Goal: Information Seeking & Learning: Find contact information

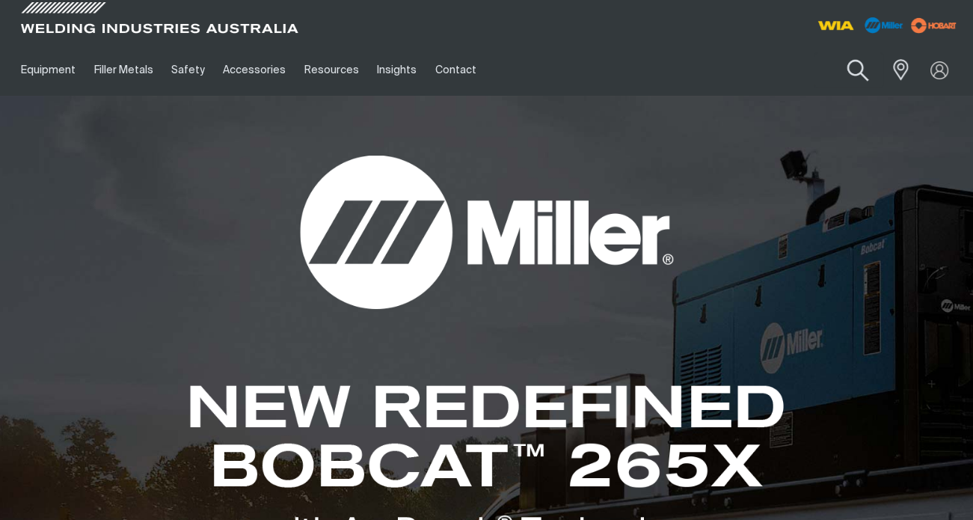
click at [855, 76] on button "Search products" at bounding box center [858, 70] width 61 height 43
click at [781, 76] on input "Search" at bounding box center [767, 70] width 230 height 34
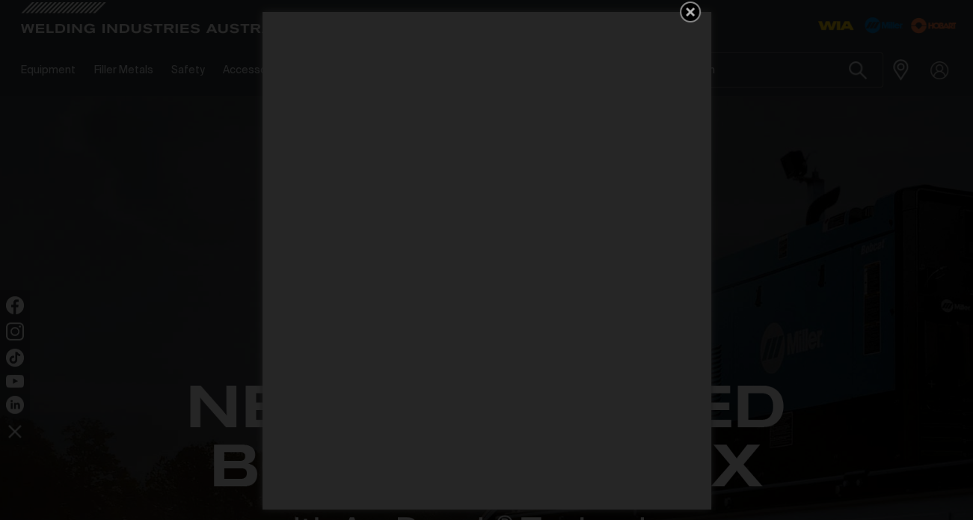
click at [688, 5] on icon "Get 5 WIA Welding Guides Free!" at bounding box center [690, 12] width 18 height 18
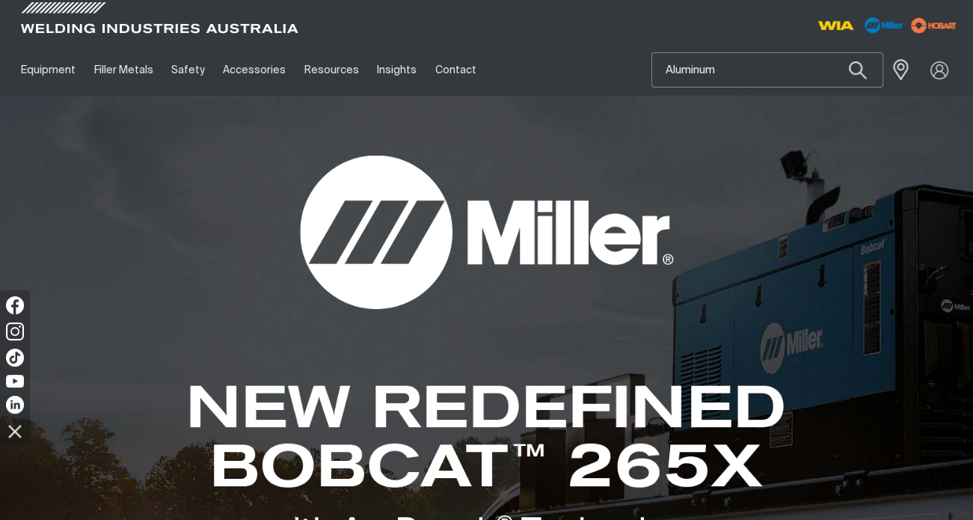
click at [734, 64] on input "Aluminum" at bounding box center [767, 70] width 230 height 34
click at [832, 52] on button "Search products" at bounding box center [857, 69] width 51 height 35
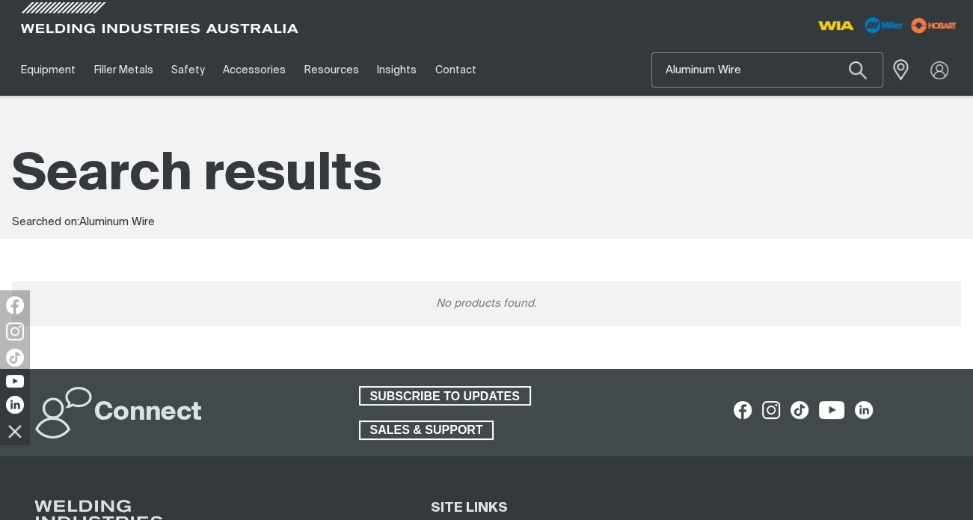
drag, startPoint x: 767, startPoint y: 69, endPoint x: 649, endPoint y: 65, distance: 118.2
click at [649, 65] on div "Equipment Stick Welders TIG Welders MIG Welders Multi-Process Welders Engine Dr…" at bounding box center [486, 70] width 949 height 52
type input "Aluminium Wire"
click at [832, 52] on button "Search products" at bounding box center [857, 69] width 51 height 35
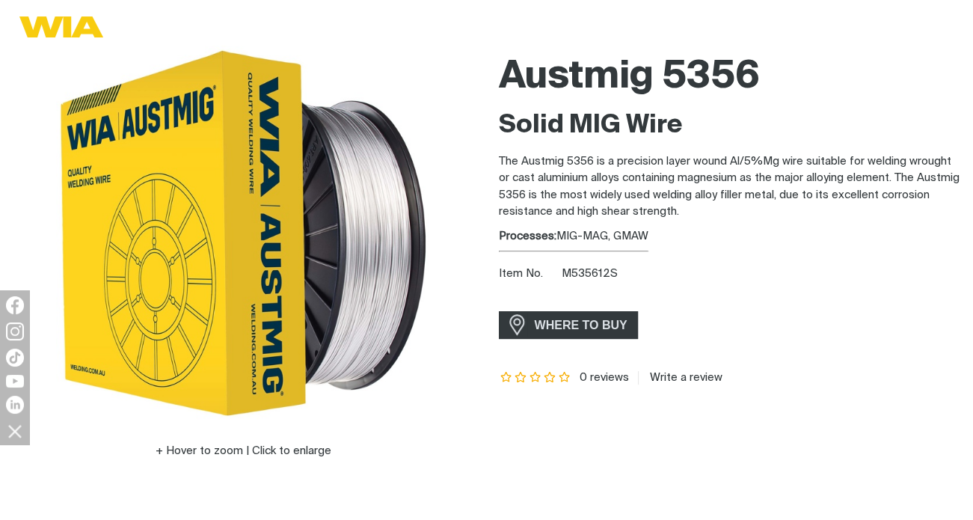
scroll to position [150, 0]
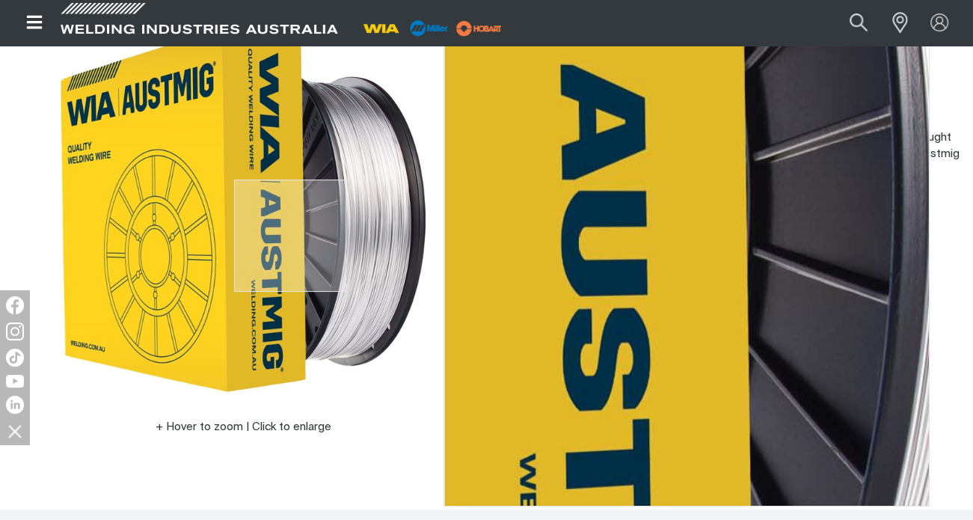
drag, startPoint x: 290, startPoint y: 236, endPoint x: 304, endPoint y: 170, distance: 67.2
click at [304, 170] on img at bounding box center [243, 209] width 374 height 374
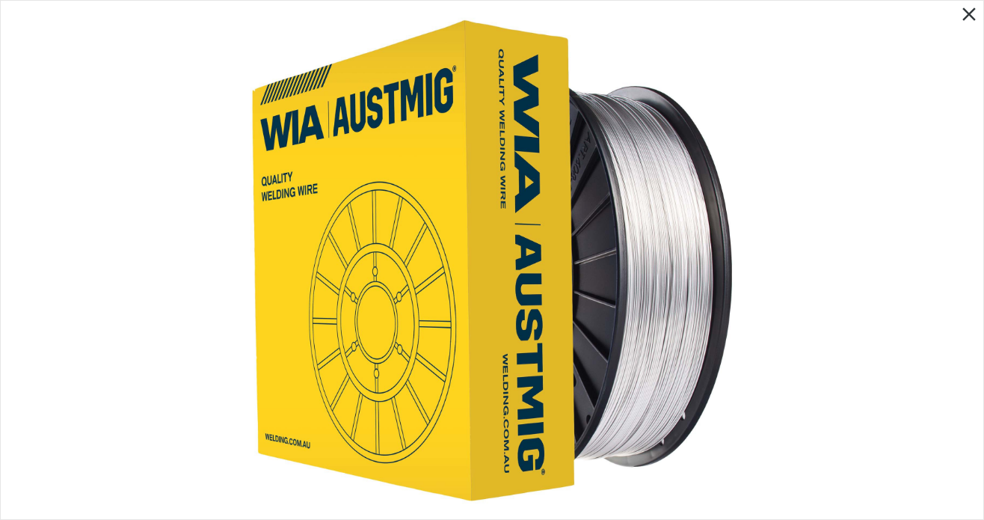
click at [688, 166] on img at bounding box center [492, 259] width 492 height 492
click at [969, 11] on icon "Close pop-up overlay" at bounding box center [969, 14] width 22 height 22
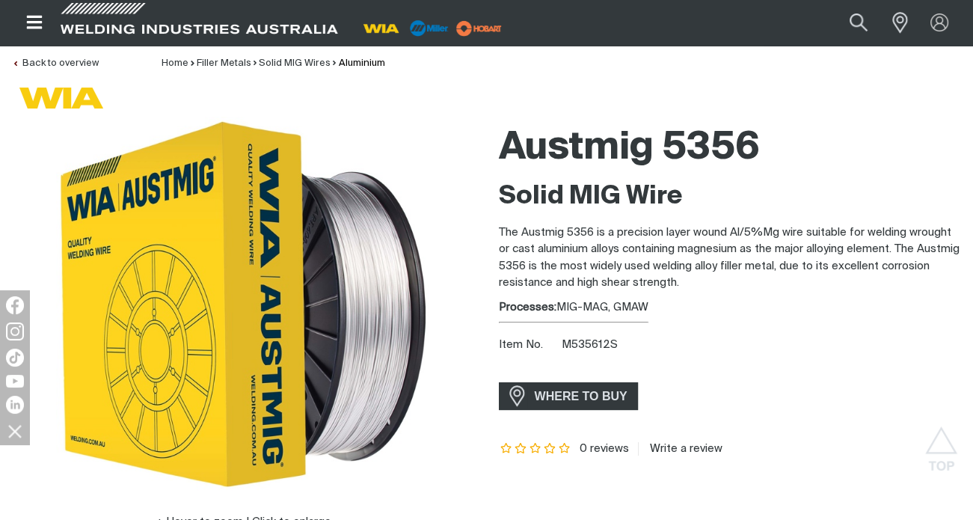
scroll to position [54, 0]
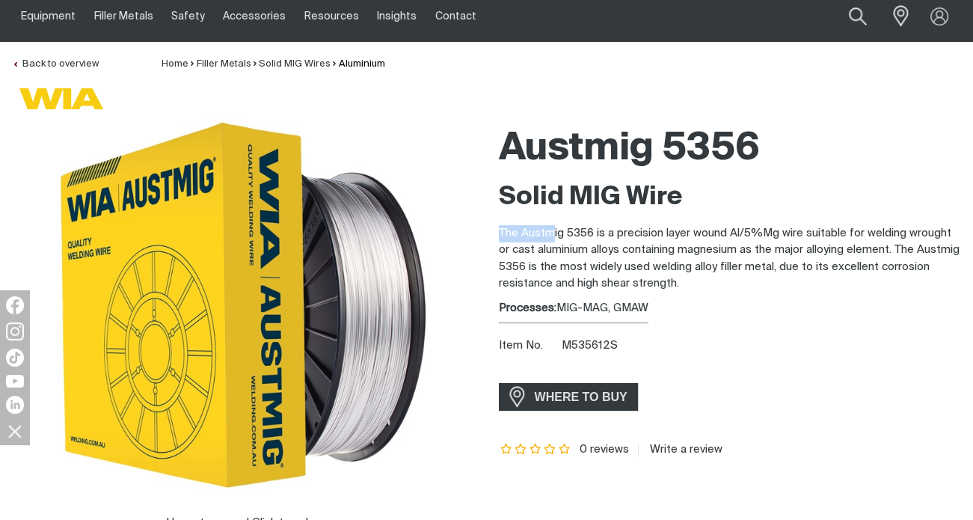
drag, startPoint x: 500, startPoint y: 234, endPoint x: 550, endPoint y: 216, distance: 53.9
click at [550, 216] on div "Solid MIG Wire The Austmig 5356 is a precision layer wound Al/5%Mg wire suitabl…" at bounding box center [730, 236] width 463 height 111
click at [544, 225] on p "The Austmig 5356 is a precision layer wound Al/5%Mg wire suitable for welding w…" at bounding box center [730, 258] width 463 height 67
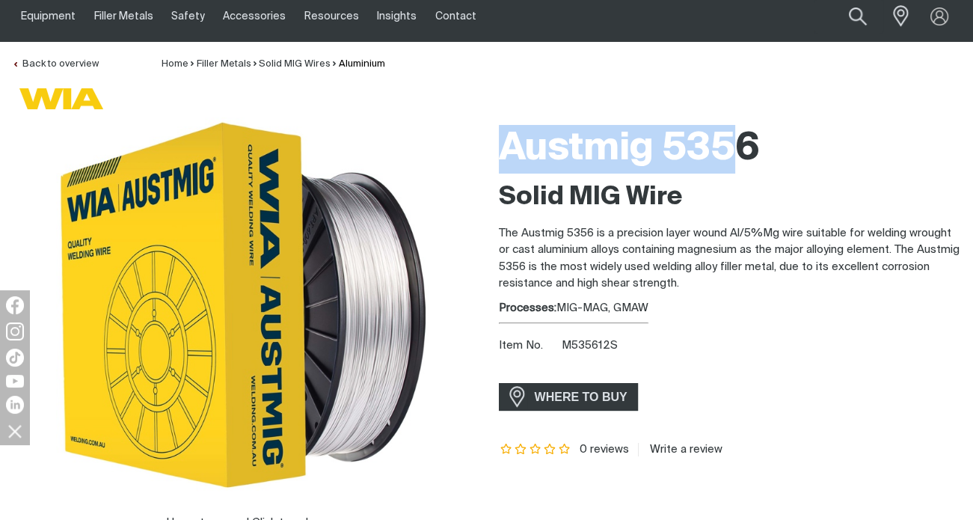
drag, startPoint x: 508, startPoint y: 128, endPoint x: 739, endPoint y: 149, distance: 232.1
click at [739, 149] on h1 "Austmig 5356" at bounding box center [730, 149] width 463 height 49
click at [740, 149] on h1 "Austmig 5356" at bounding box center [730, 149] width 463 height 49
drag, startPoint x: 776, startPoint y: 148, endPoint x: 519, endPoint y: 125, distance: 257.6
click at [519, 125] on h1 "Austmig 5356" at bounding box center [730, 149] width 463 height 49
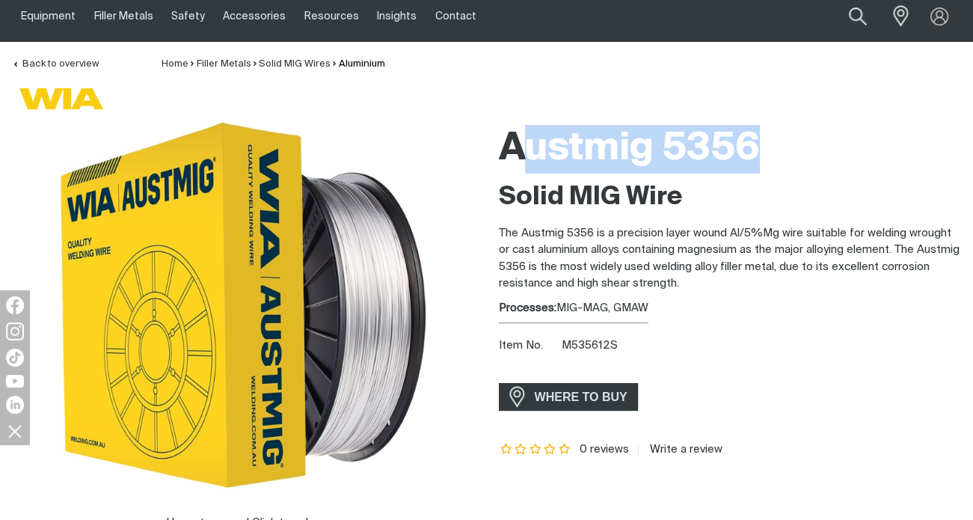
click at [548, 148] on h1 "Austmig 5356" at bounding box center [730, 149] width 463 height 49
drag, startPoint x: 518, startPoint y: 150, endPoint x: 760, endPoint y: 143, distance: 241.7
click at [760, 143] on div "Austmig 5356 Solid MIG Wire The Austmig 5356 is a precision layer wound Al/5%Mg…" at bounding box center [730, 345] width 487 height 456
copy h1 "Austmig 5356"
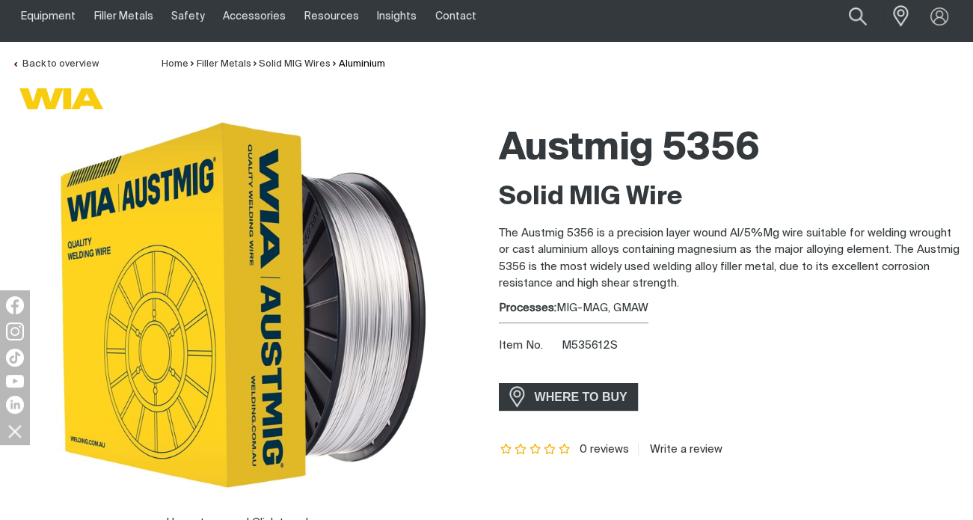
click at [682, 197] on h2 "Solid MIG Wire" at bounding box center [730, 197] width 463 height 33
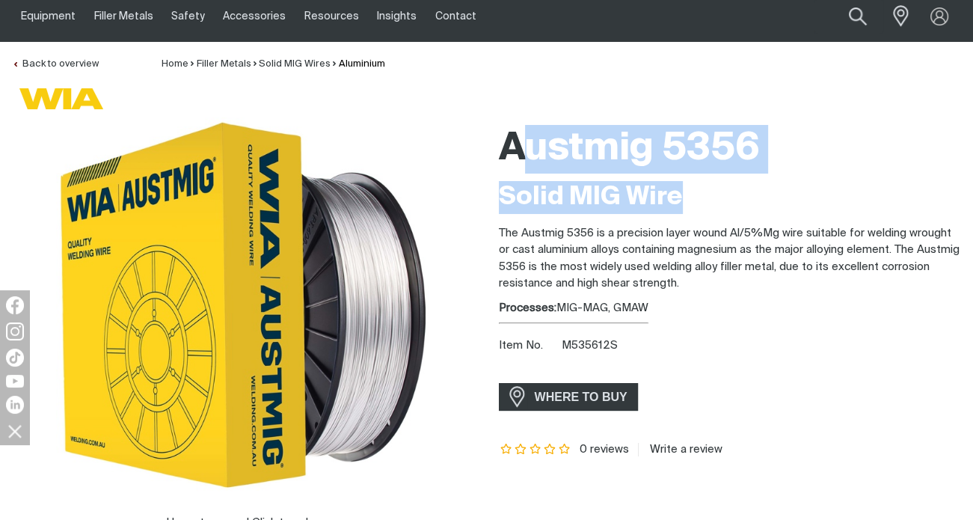
drag, startPoint x: 683, startPoint y: 191, endPoint x: 530, endPoint y: 143, distance: 160.1
click at [530, 144] on div "Austmig 5356 Solid MIG Wire The Austmig 5356 is a precision layer wound Al/5%Mg…" at bounding box center [730, 345] width 463 height 456
click at [553, 121] on div "Austmig 5356" at bounding box center [730, 149] width 463 height 64
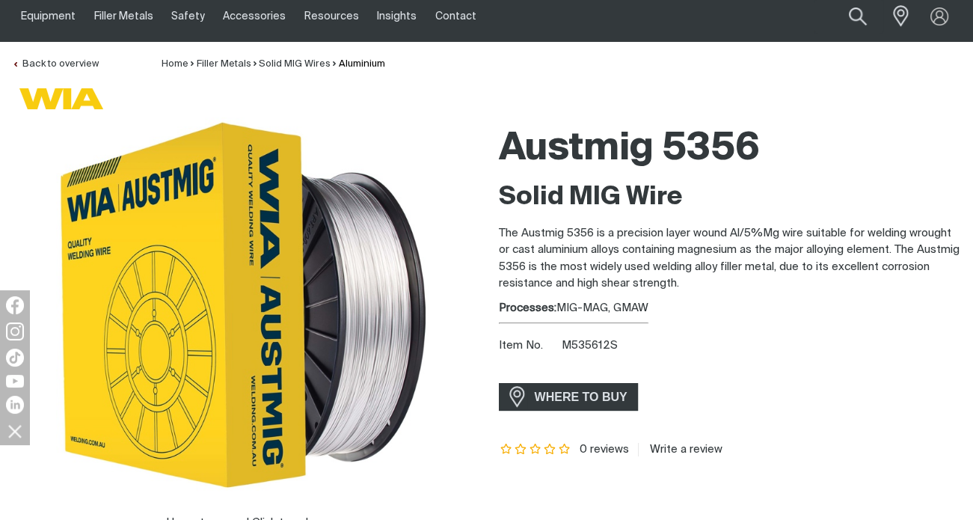
click at [488, 162] on div "Austmig 5356 Solid MIG Wire The Austmig 5356 is a precision layer wound Al/5%Mg…" at bounding box center [730, 345] width 487 height 456
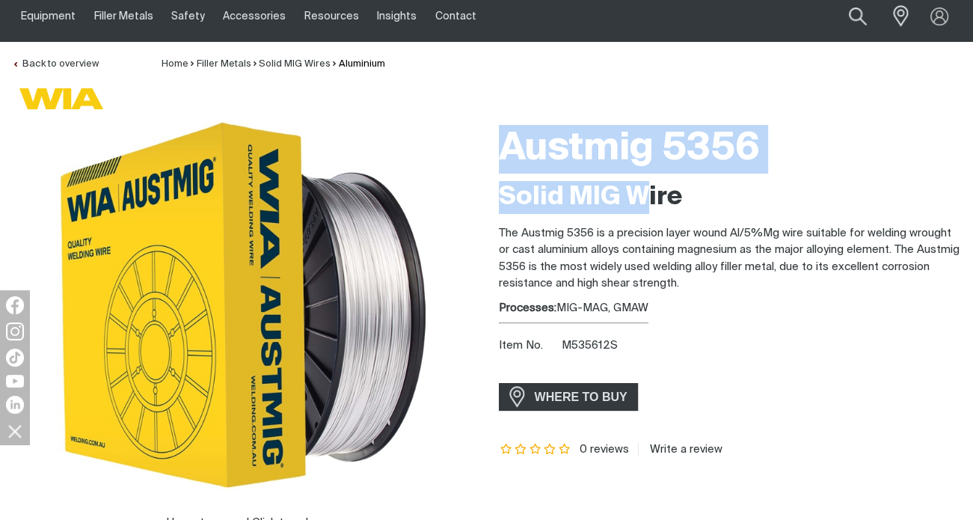
drag, startPoint x: 527, startPoint y: 165, endPoint x: 670, endPoint y: 156, distance: 143.9
click at [637, 195] on div "Austmig 5356 Solid MIG Wire The Austmig 5356 is a precision layer wound Al/5%Mg…" at bounding box center [730, 345] width 487 height 456
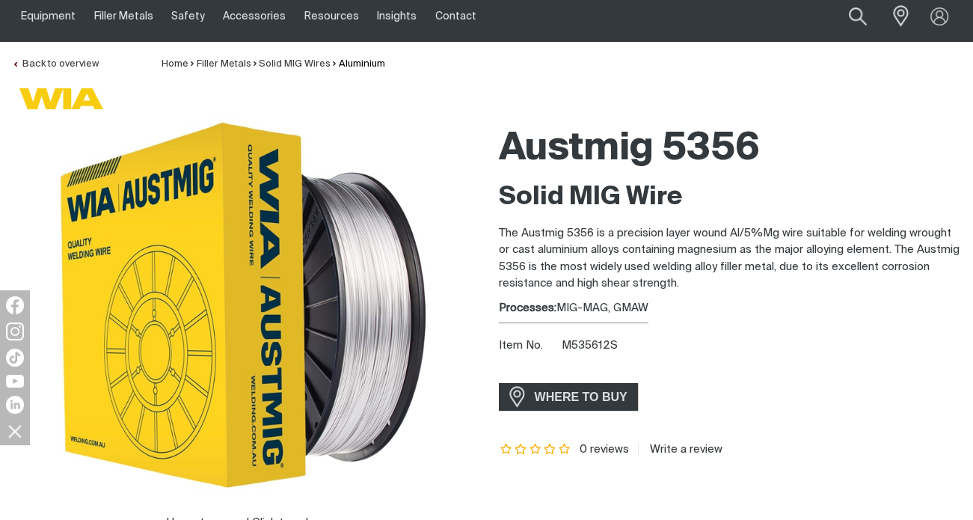
click at [662, 187] on h2 "Solid MIG Wire" at bounding box center [730, 197] width 463 height 33
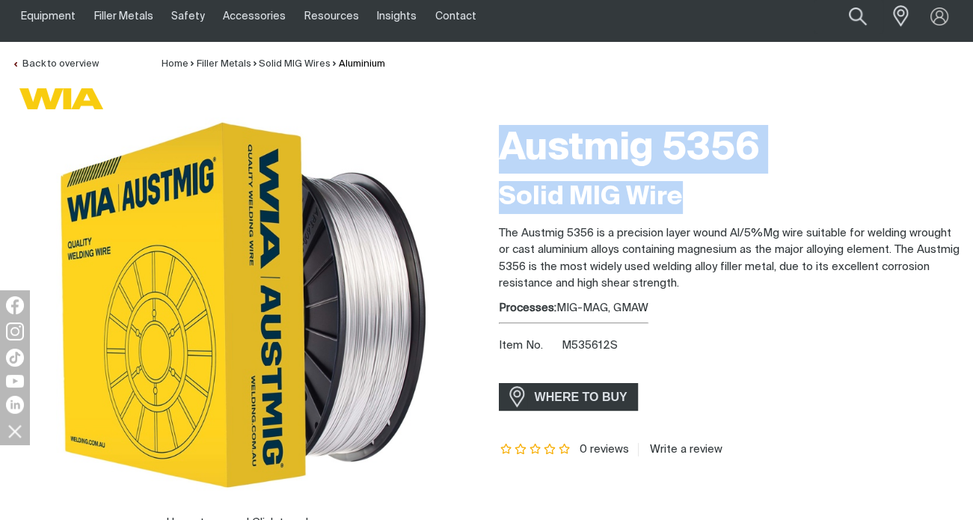
drag, startPoint x: 696, startPoint y: 196, endPoint x: 506, endPoint y: 179, distance: 191.5
click at [506, 179] on div "Austmig 5356 Solid MIG Wire The Austmig 5356 is a precision layer wound Al/5%Mg…" at bounding box center [730, 345] width 463 height 456
click at [560, 211] on h2 "Solid MIG Wire" at bounding box center [730, 197] width 463 height 33
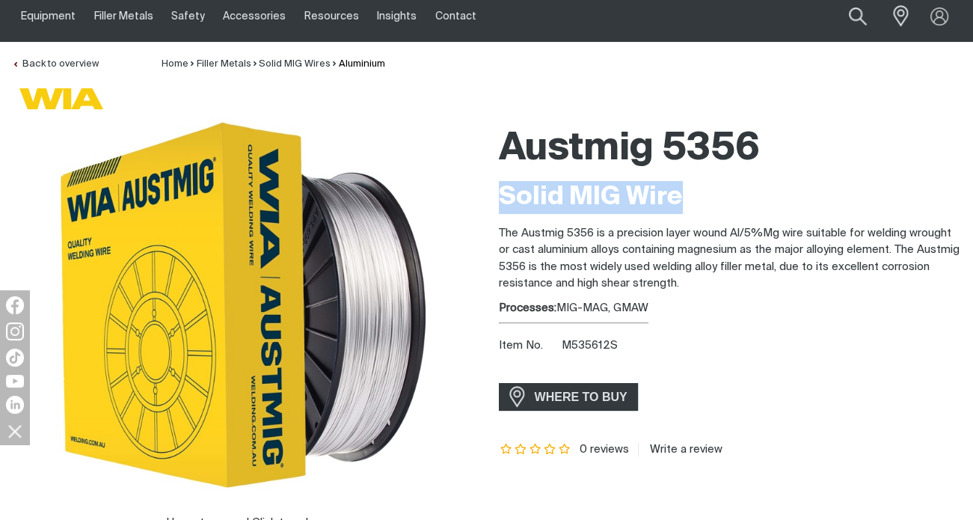
drag, startPoint x: 710, startPoint y: 189, endPoint x: 499, endPoint y: 197, distance: 211.1
click at [499, 197] on h2 "Solid MIG Wire" at bounding box center [730, 197] width 463 height 33
copy h2 "Solid MIG Wire"
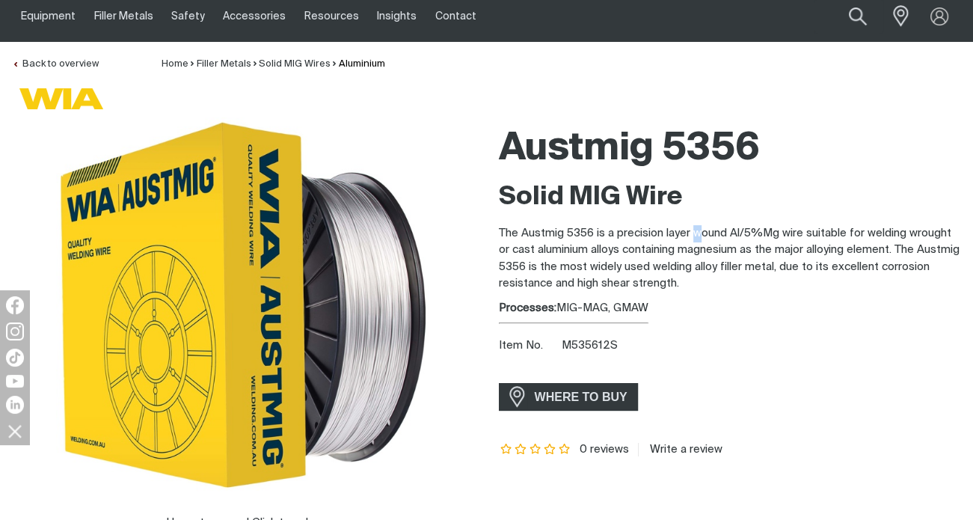
click at [697, 221] on div "Solid MIG Wire The Austmig 5356 is a precision layer wound Al/5%Mg wire suitabl…" at bounding box center [730, 236] width 463 height 111
click at [739, 279] on p "The Austmig 5356 is a precision layer wound Al/5%Mg wire suitable for welding w…" at bounding box center [730, 258] width 463 height 67
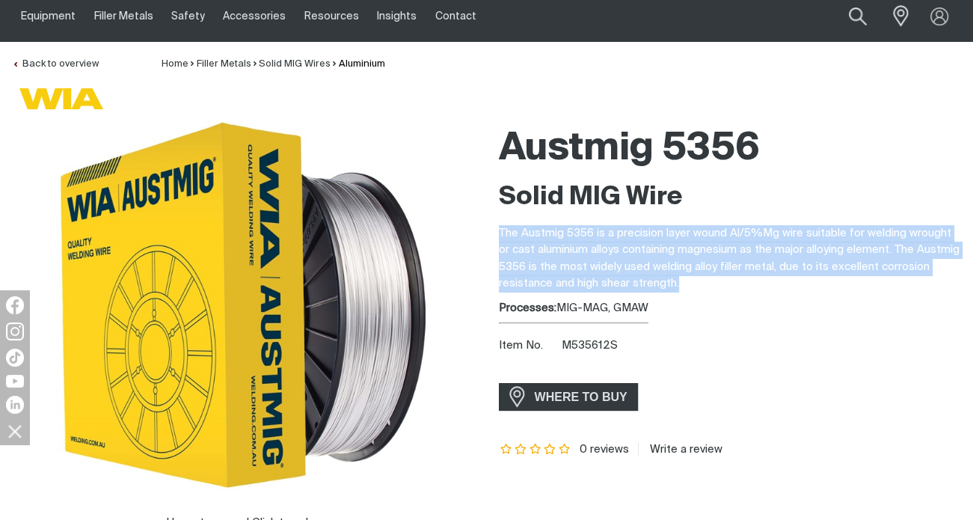
drag, startPoint x: 748, startPoint y: 289, endPoint x: 491, endPoint y: 238, distance: 262.4
click at [491, 238] on div "Austmig 5356 Solid MIG Wire The Austmig 5356 is a precision layer wound Al/5%Mg…" at bounding box center [730, 345] width 487 height 456
click at [631, 271] on p "The Austmig 5356 is a precision layer wound Al/5%Mg wire suitable for welding w…" at bounding box center [730, 258] width 463 height 67
drag, startPoint x: 494, startPoint y: 236, endPoint x: 772, endPoint y: 295, distance: 284.4
click at [772, 295] on div "Austmig 5356 Solid MIG Wire The Austmig 5356 is a precision layer wound Al/5%Mg…" at bounding box center [730, 345] width 487 height 456
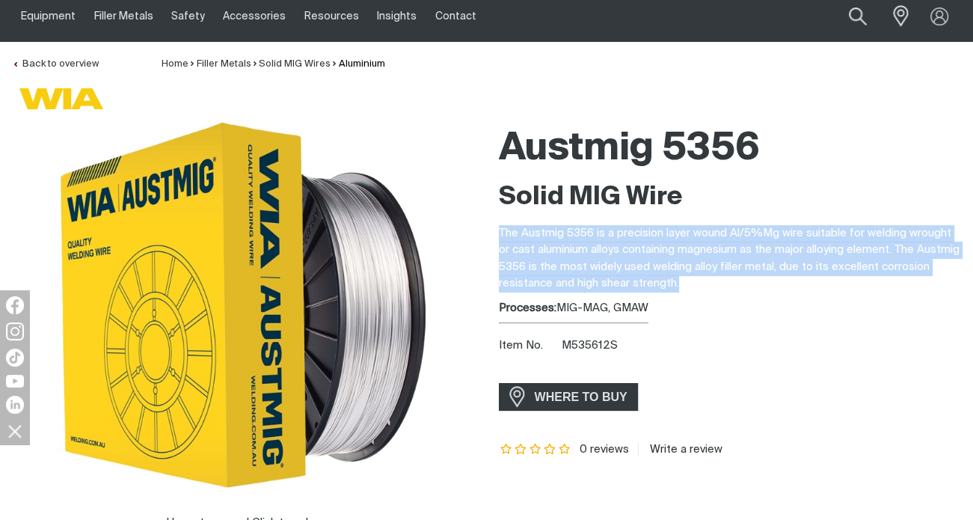
copy p "The Austmig 5356 is a precision layer wound Al/5%Mg wire suitable for welding w…"
click at [601, 239] on p "The Austmig 5356 is a precision layer wound Al/5%Mg wire suitable for welding w…" at bounding box center [730, 258] width 463 height 67
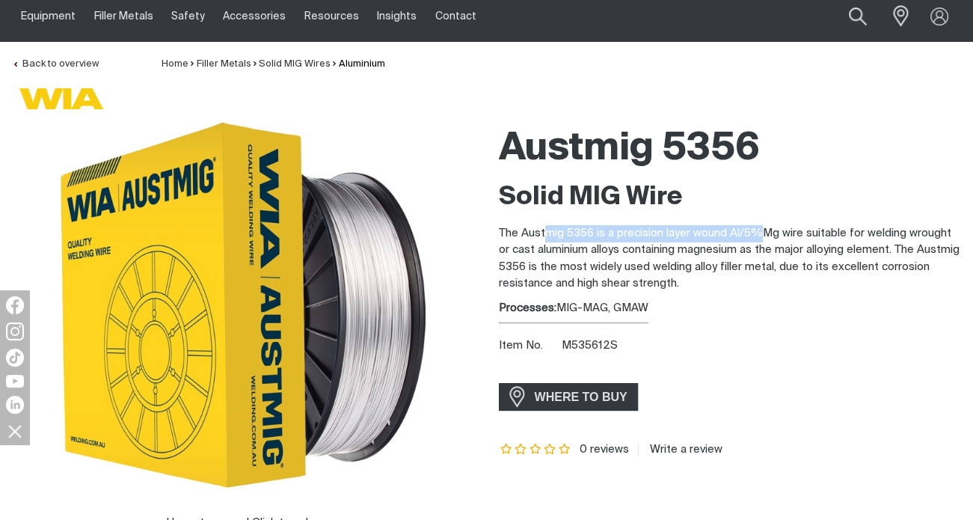
drag, startPoint x: 545, startPoint y: 227, endPoint x: 770, endPoint y: 236, distance: 225.3
click at [764, 236] on p "The Austmig 5356 is a precision layer wound Al/5%Mg wire suitable for welding w…" at bounding box center [730, 258] width 463 height 67
click at [558, 257] on p "The Austmig 5356 is a precision layer wound Al/5%Mg wire suitable for welding w…" at bounding box center [730, 258] width 463 height 67
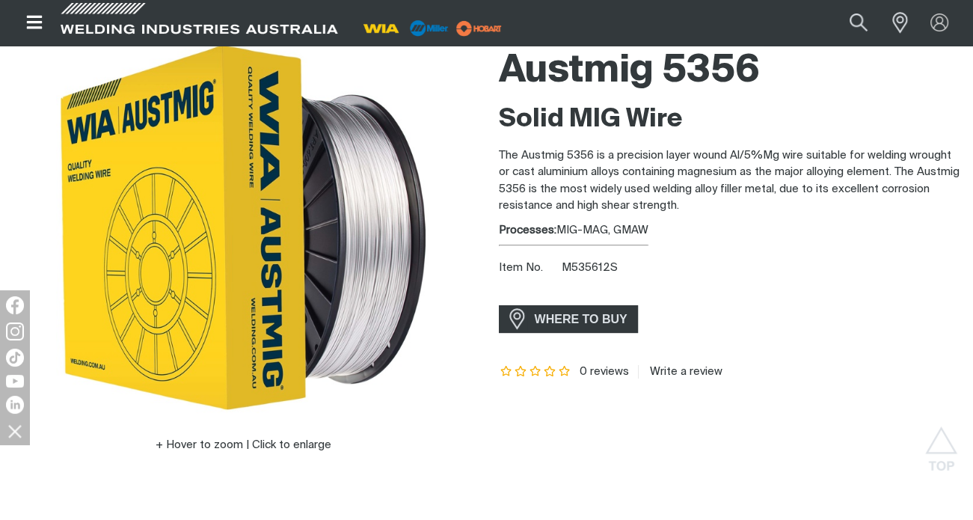
scroll to position [129, 0]
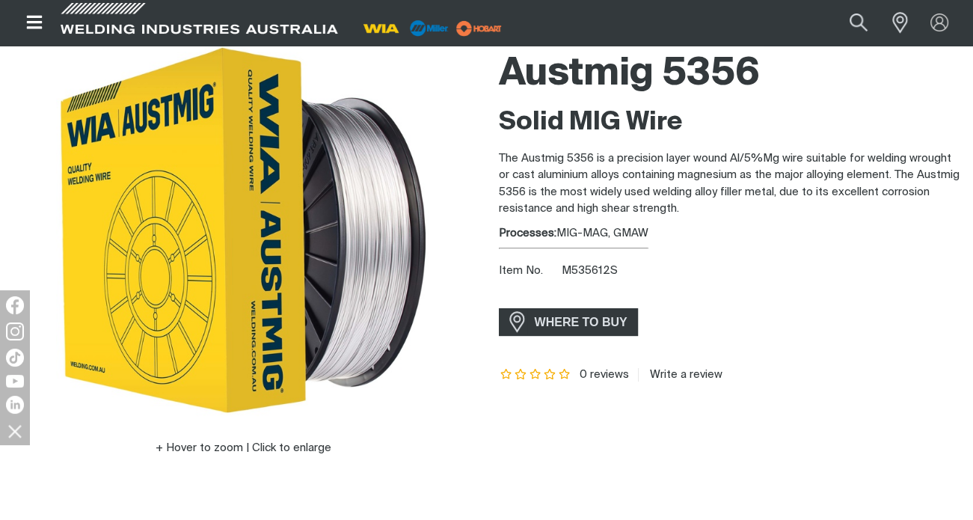
click at [577, 241] on div "Processes: MIG-MAG, GMAW" at bounding box center [730, 233] width 463 height 17
click at [592, 338] on div "Austmig 5356 Solid MIG Wire The Austmig 5356 is a precision layer wound Al/5%Mg…" at bounding box center [730, 271] width 463 height 456
click at [588, 325] on span "WHERE TO BUY" at bounding box center [581, 322] width 112 height 24
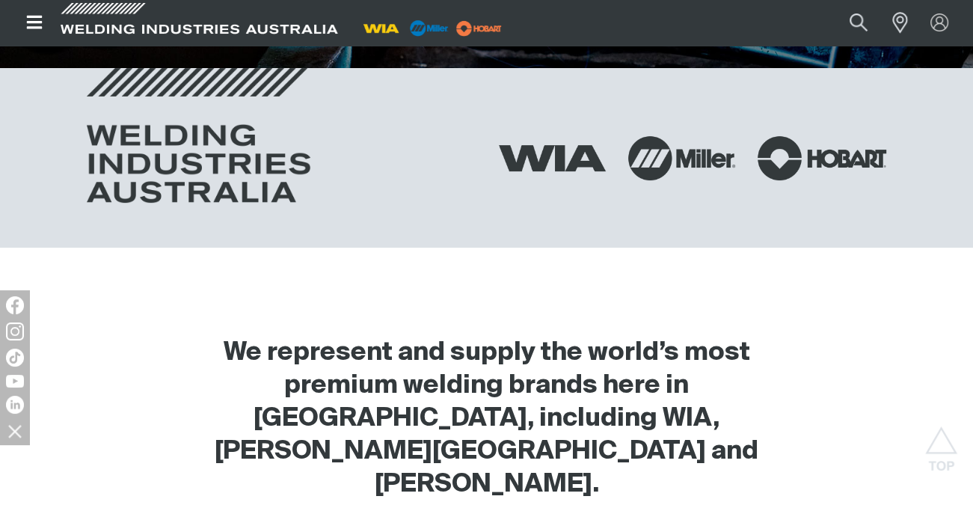
scroll to position [374, 0]
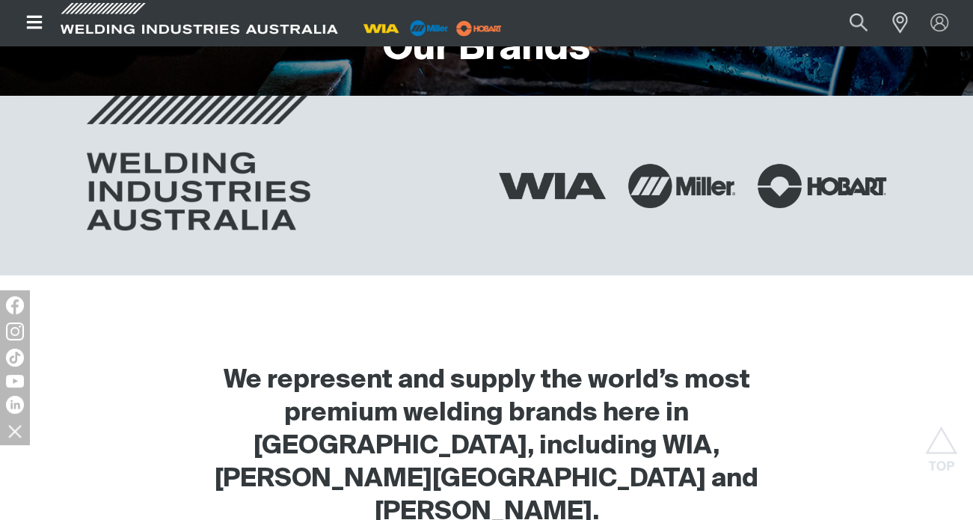
drag, startPoint x: 553, startPoint y: 180, endPoint x: 481, endPoint y: 220, distance: 82.7
click at [481, 220] on div at bounding box center [281, 186] width 412 height 180
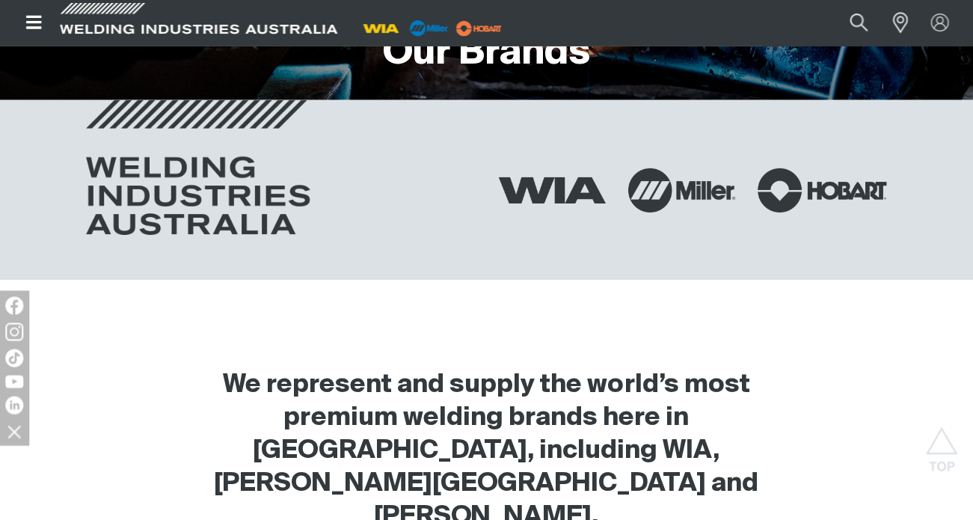
scroll to position [369, 0]
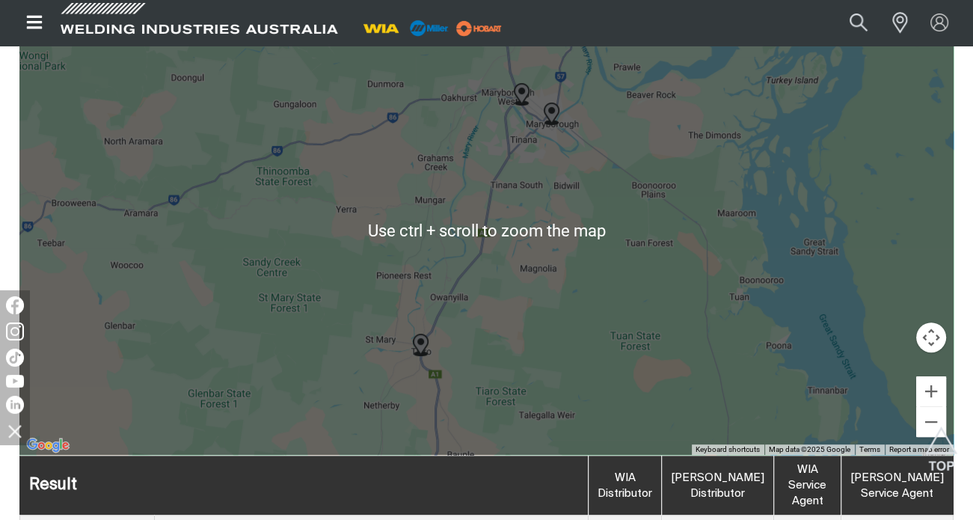
scroll to position [479, 0]
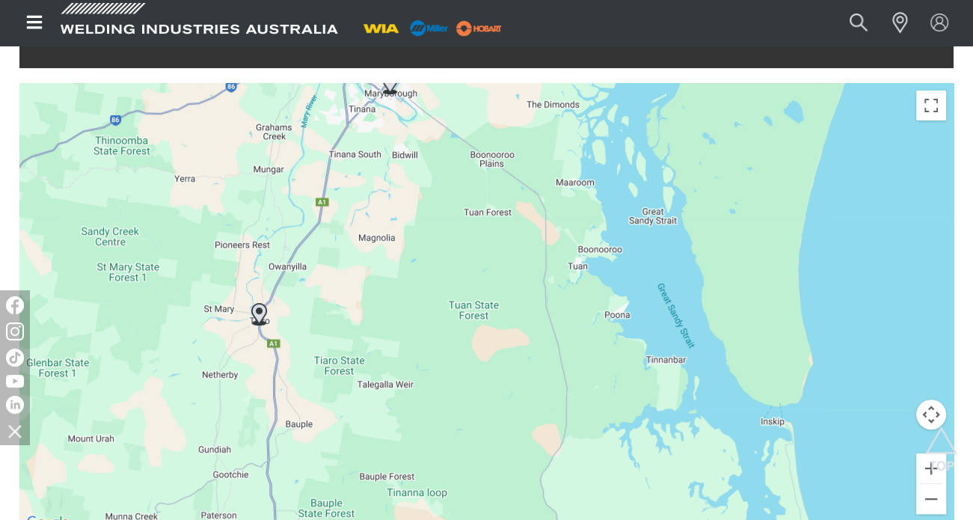
drag, startPoint x: 735, startPoint y: 252, endPoint x: 554, endPoint y: 129, distance: 218.6
click at [565, 136] on div "To navigate, press the arrow keys." at bounding box center [486, 307] width 934 height 449
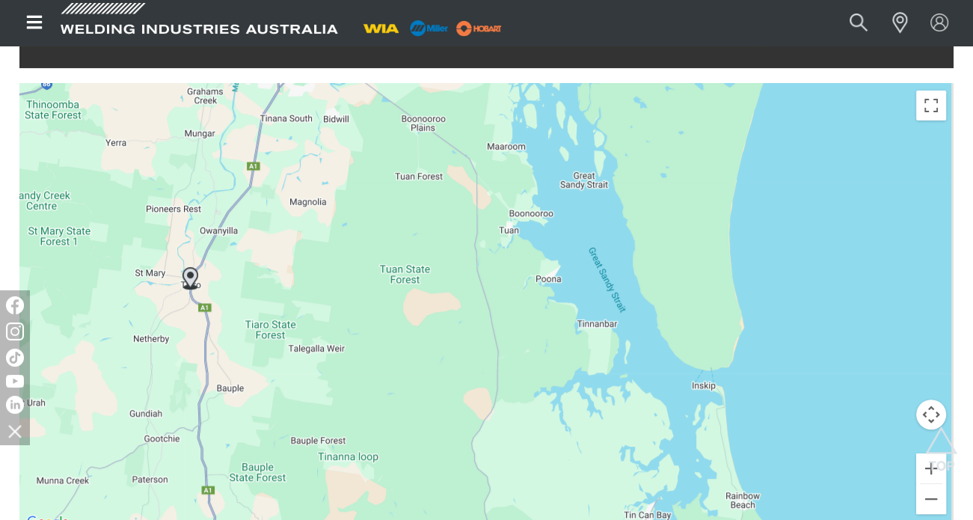
drag, startPoint x: 688, startPoint y: 272, endPoint x: 673, endPoint y: 146, distance: 126.5
click at [631, 194] on div "To navigate, press the arrow keys." at bounding box center [486, 307] width 934 height 449
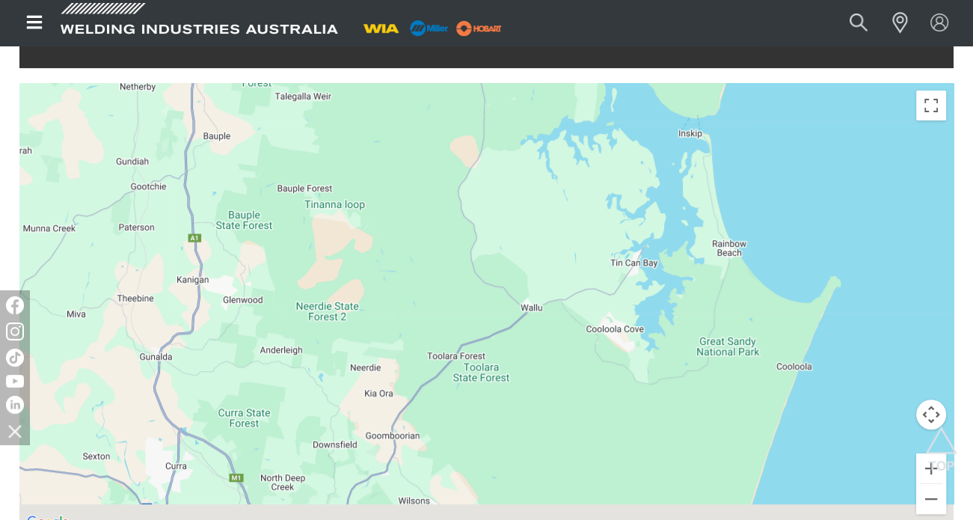
click at [773, 176] on div "To navigate, press the arrow keys." at bounding box center [486, 307] width 934 height 449
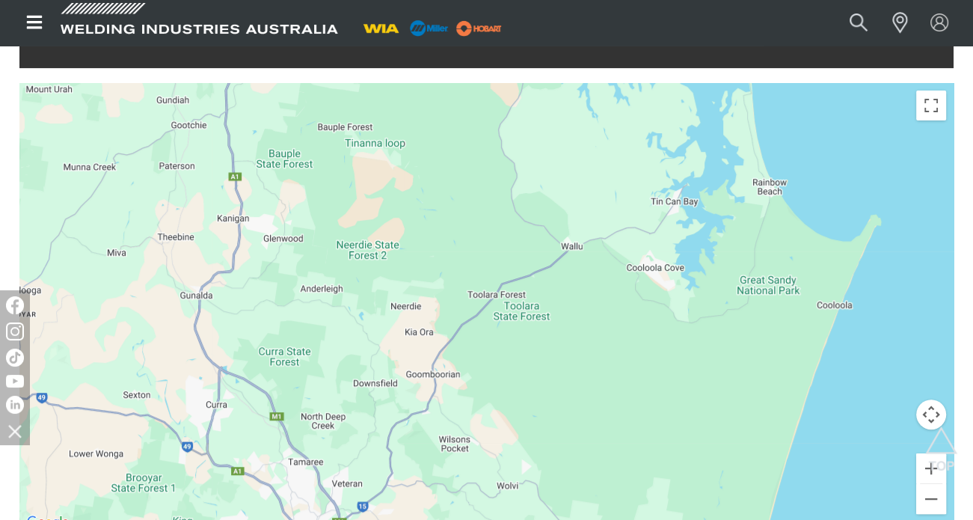
drag, startPoint x: 705, startPoint y: 331, endPoint x: 711, endPoint y: 230, distance: 101.9
click at [708, 242] on div "To navigate, press the arrow keys." at bounding box center [486, 307] width 934 height 449
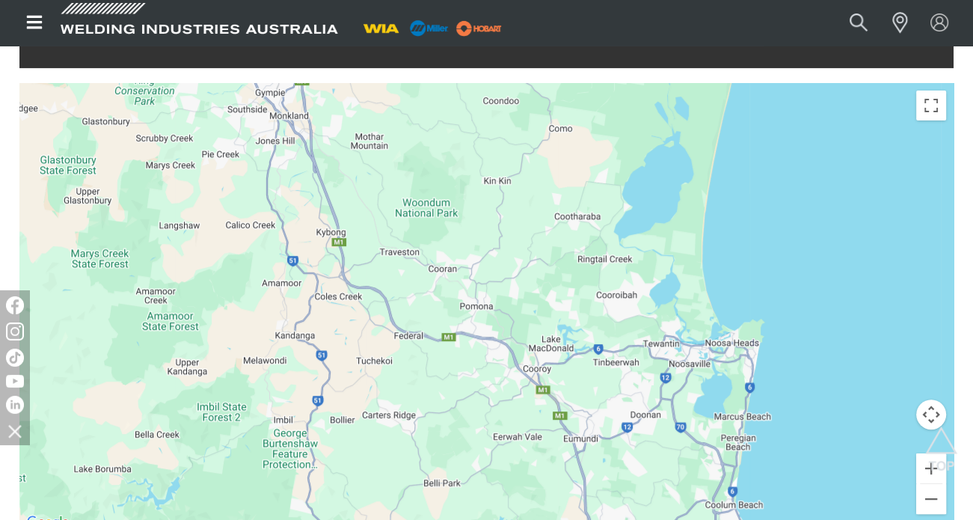
drag, startPoint x: 699, startPoint y: 322, endPoint x: 692, endPoint y: 284, distance: 38.1
click at [693, 277] on div "To navigate, press the arrow keys." at bounding box center [486, 307] width 934 height 449
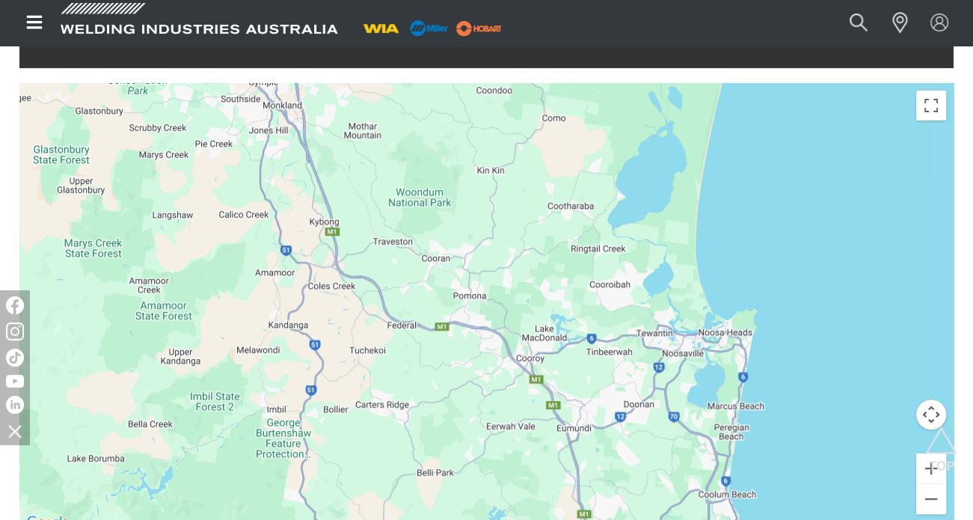
drag, startPoint x: 736, startPoint y: 363, endPoint x: 734, endPoint y: 242, distance: 121.9
click at [734, 242] on div "To navigate, press the arrow keys." at bounding box center [486, 307] width 934 height 449
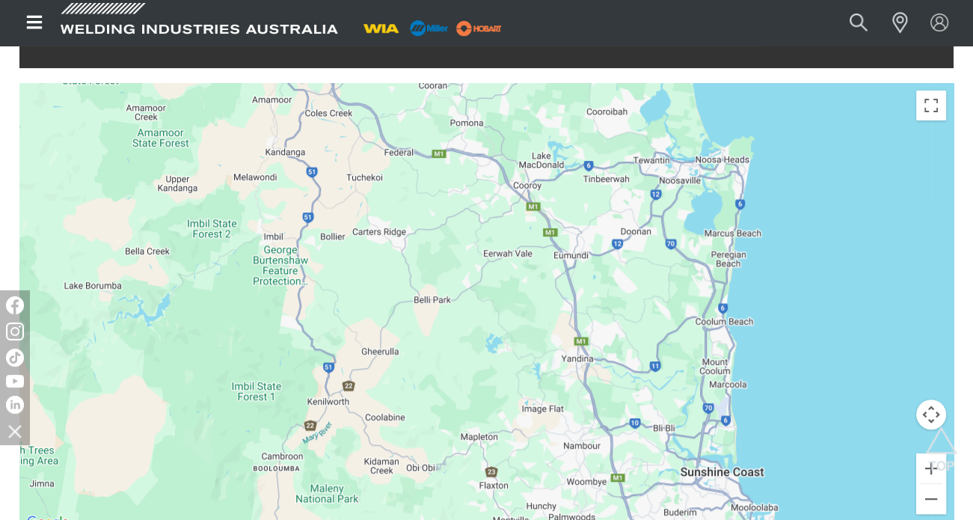
drag, startPoint x: 781, startPoint y: 358, endPoint x: 745, endPoint y: 235, distance: 127.8
click at [751, 242] on div "To navigate, press the arrow keys." at bounding box center [486, 307] width 934 height 449
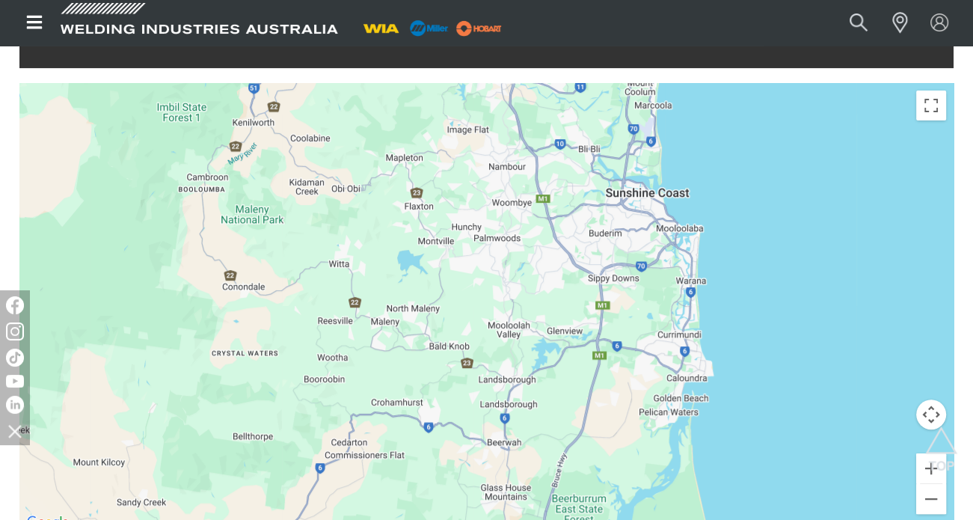
drag, startPoint x: 712, startPoint y: 269, endPoint x: 685, endPoint y: 236, distance: 41.9
click at [703, 255] on div "To navigate, press the arrow keys." at bounding box center [486, 307] width 934 height 449
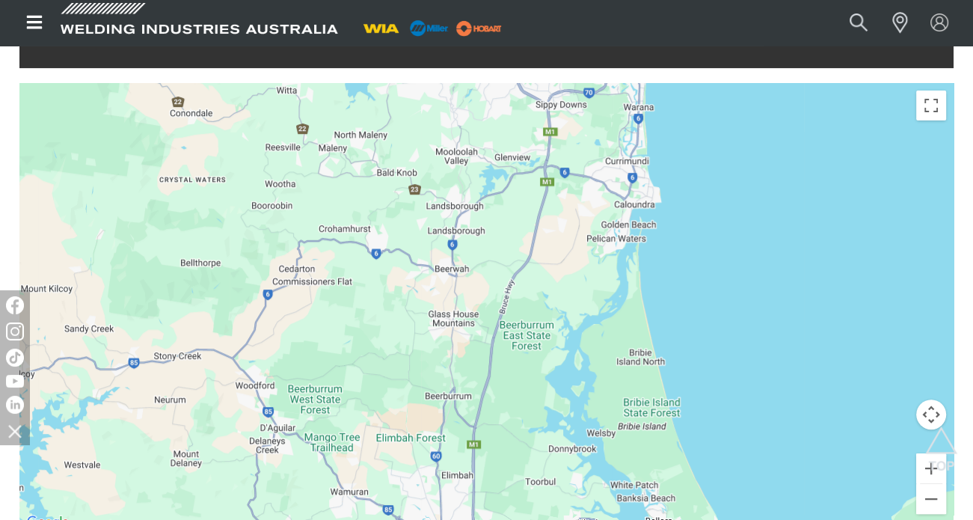
click at [714, 277] on div "To navigate, press the arrow keys." at bounding box center [486, 307] width 934 height 449
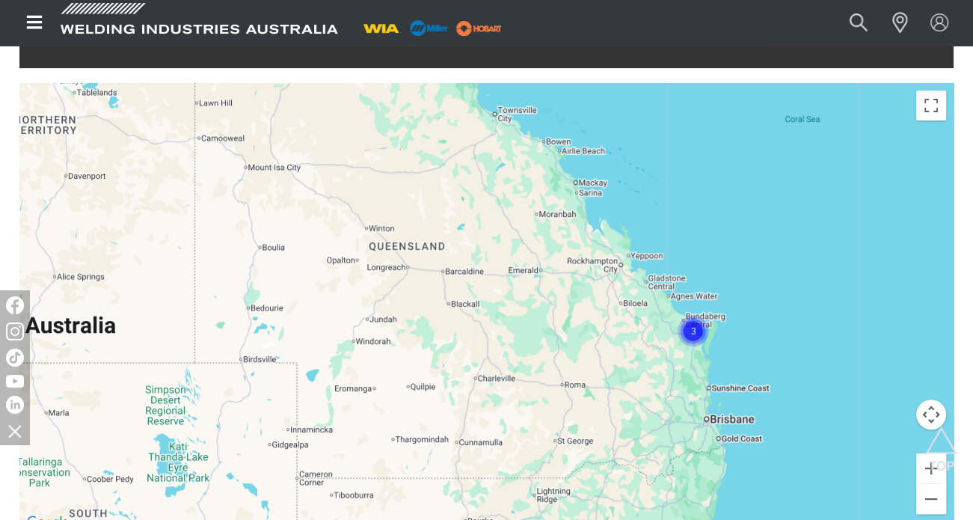
drag, startPoint x: 568, startPoint y: 320, endPoint x: 716, endPoint y: 336, distance: 148.2
click at [716, 336] on div "To navigate, press the arrow keys." at bounding box center [486, 307] width 934 height 449
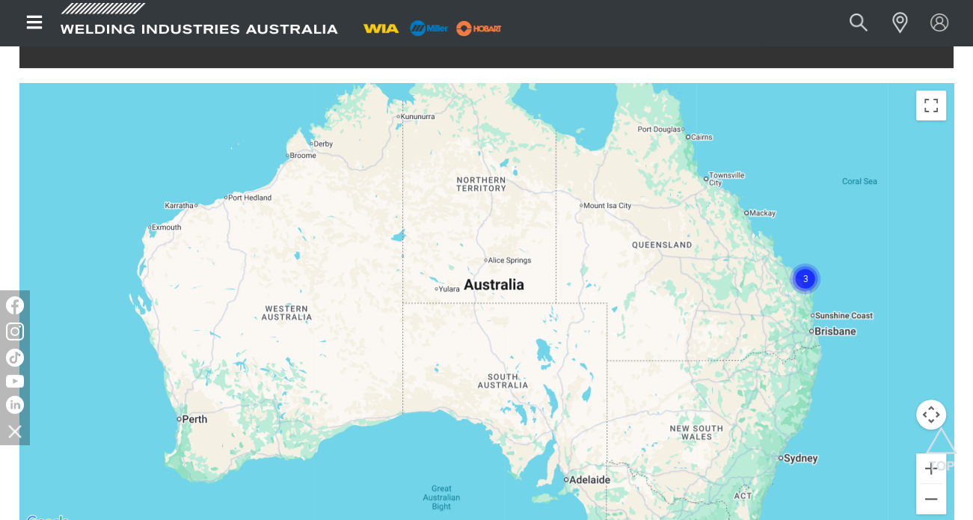
drag, startPoint x: 716, startPoint y: 336, endPoint x: 675, endPoint y: 257, distance: 89.0
click at [675, 257] on div "To navigate, press the arrow keys." at bounding box center [486, 307] width 934 height 449
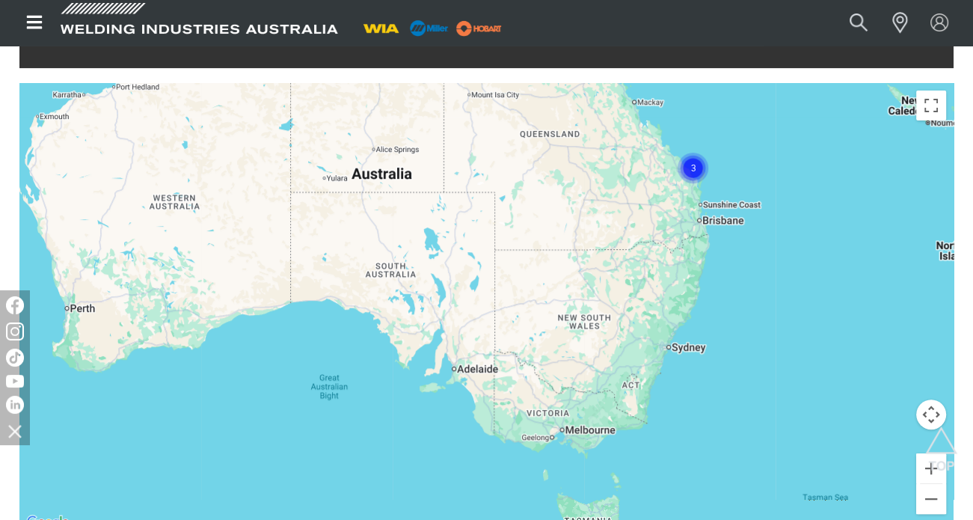
drag, startPoint x: 695, startPoint y: 358, endPoint x: 580, endPoint y: 261, distance: 150.2
click at [580, 261] on div "To navigate, press the arrow keys." at bounding box center [486, 307] width 934 height 449
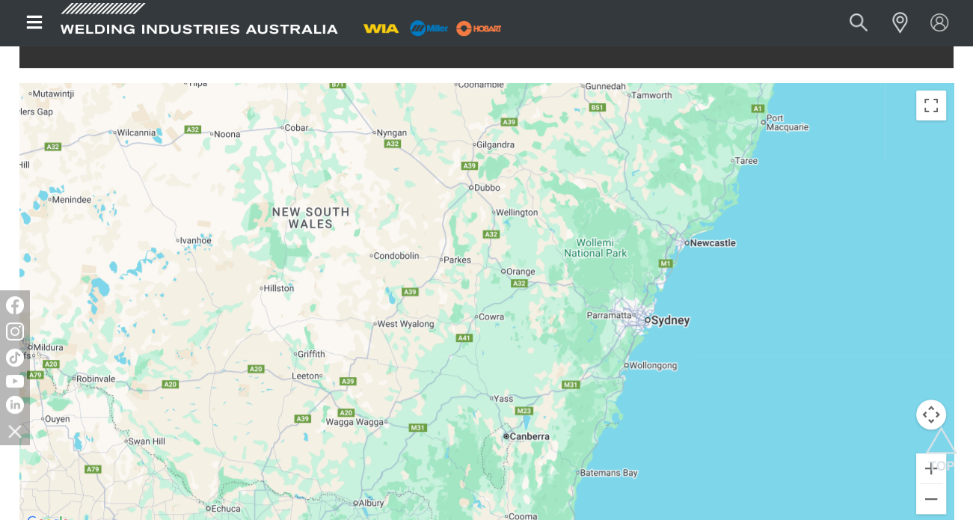
drag, startPoint x: 575, startPoint y: 295, endPoint x: 690, endPoint y: 189, distance: 156.7
click at [690, 189] on div "To navigate, press the arrow keys." at bounding box center [486, 307] width 934 height 449
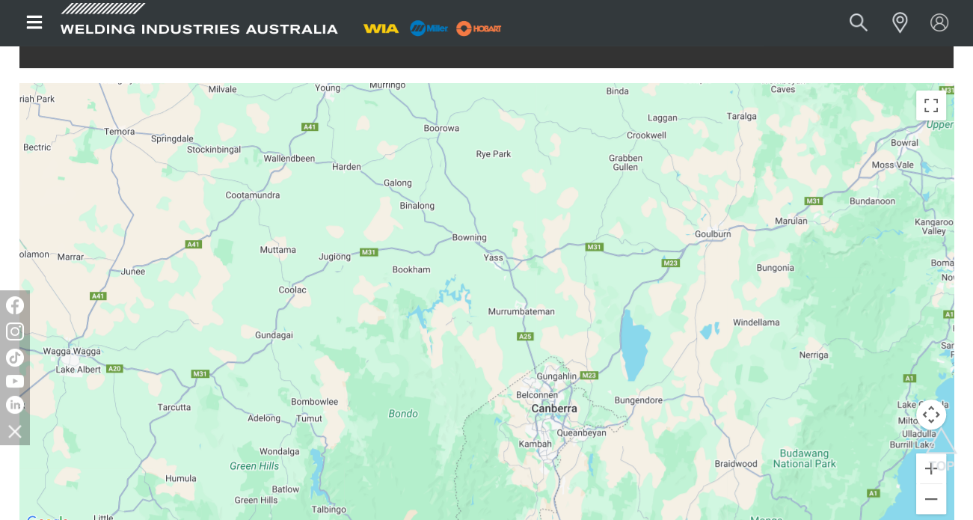
drag, startPoint x: 562, startPoint y: 367, endPoint x: 576, endPoint y: 335, distance: 35.2
click at [576, 335] on div "To navigate, press the arrow keys." at bounding box center [486, 307] width 934 height 449
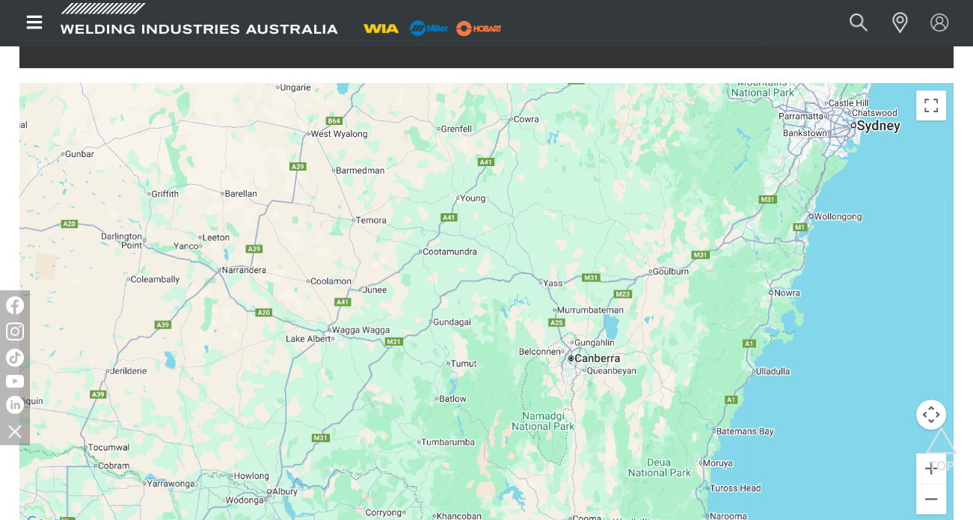
drag, startPoint x: 576, startPoint y: 335, endPoint x: 635, endPoint y: 136, distance: 207.5
click at [635, 136] on div "To navigate, press the arrow keys." at bounding box center [486, 307] width 934 height 449
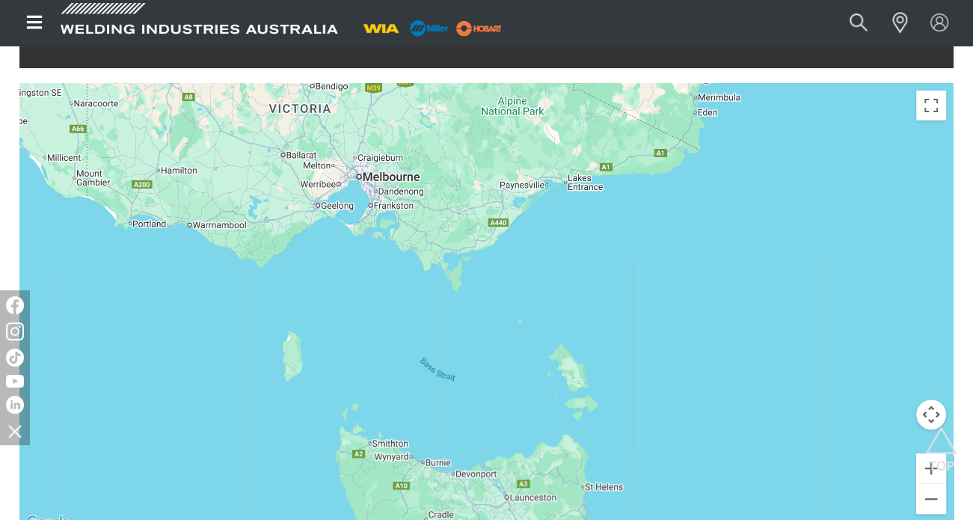
drag, startPoint x: 639, startPoint y: 181, endPoint x: 516, endPoint y: 329, distance: 192.3
click at [516, 329] on div "To navigate, press the arrow keys." at bounding box center [486, 307] width 934 height 449
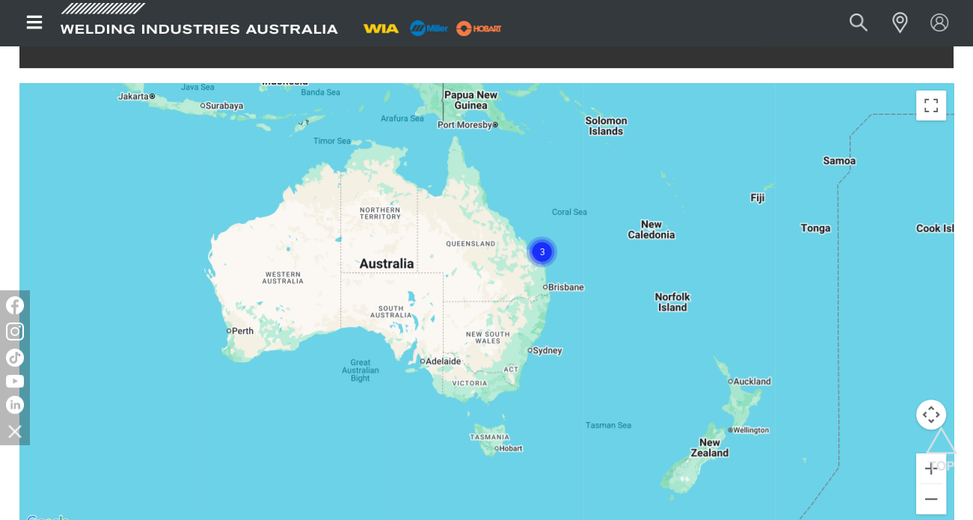
drag, startPoint x: 555, startPoint y: 283, endPoint x: 580, endPoint y: 361, distance: 80.9
click at [580, 361] on div "To navigate, press the arrow keys." at bounding box center [486, 307] width 934 height 449
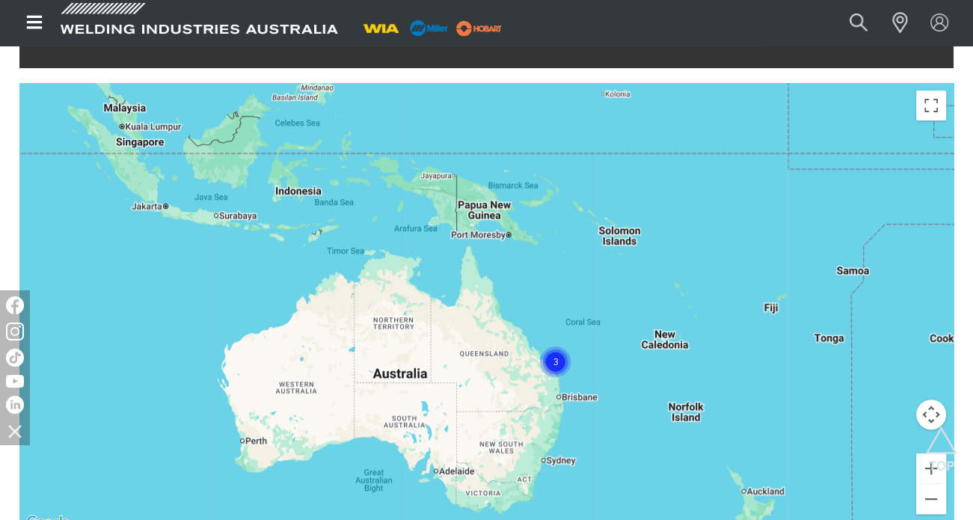
drag, startPoint x: 670, startPoint y: 233, endPoint x: 633, endPoint y: 381, distance: 152.7
click at [633, 381] on div "To navigate, press the arrow keys." at bounding box center [486, 307] width 934 height 449
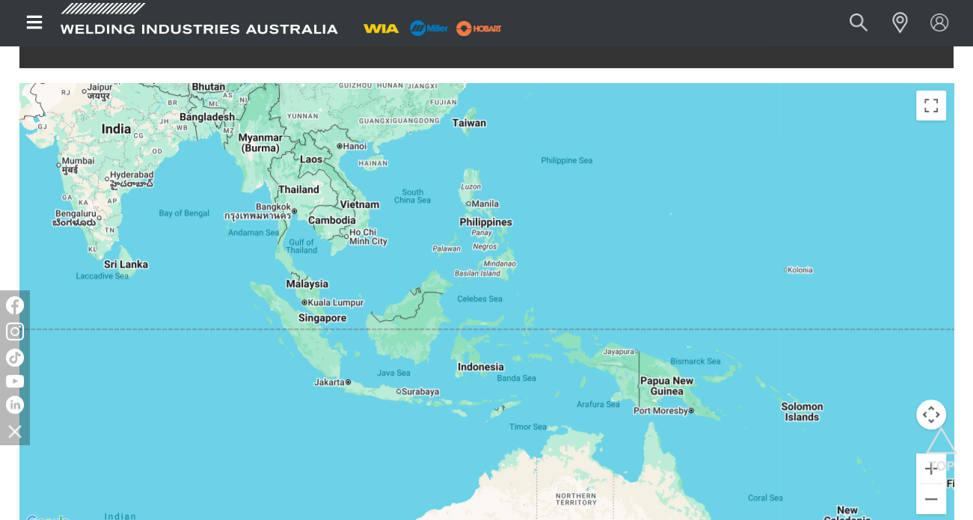
drag, startPoint x: 482, startPoint y: 382, endPoint x: 733, endPoint y: 327, distance: 257.3
click at [733, 327] on div "To navigate, press the arrow keys." at bounding box center [486, 307] width 934 height 449
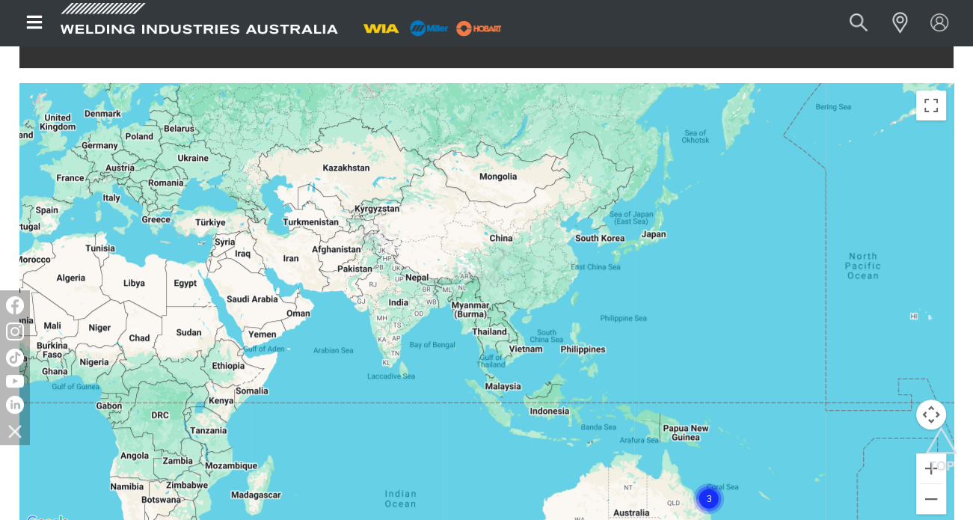
drag, startPoint x: 556, startPoint y: 325, endPoint x: 589, endPoint y: 363, distance: 50.4
click at [589, 363] on div "To navigate, press the arrow keys." at bounding box center [486, 307] width 934 height 449
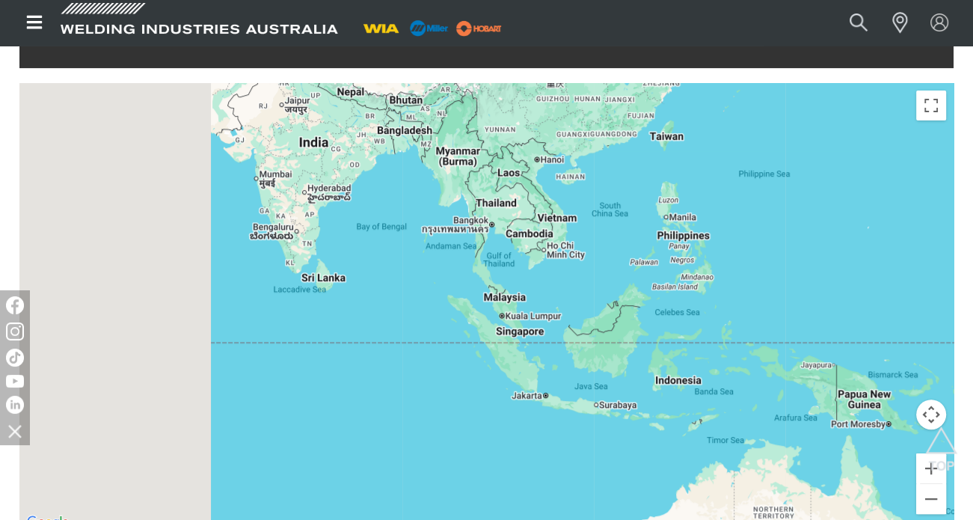
drag, startPoint x: 589, startPoint y: 363, endPoint x: 734, endPoint y: 224, distance: 201.5
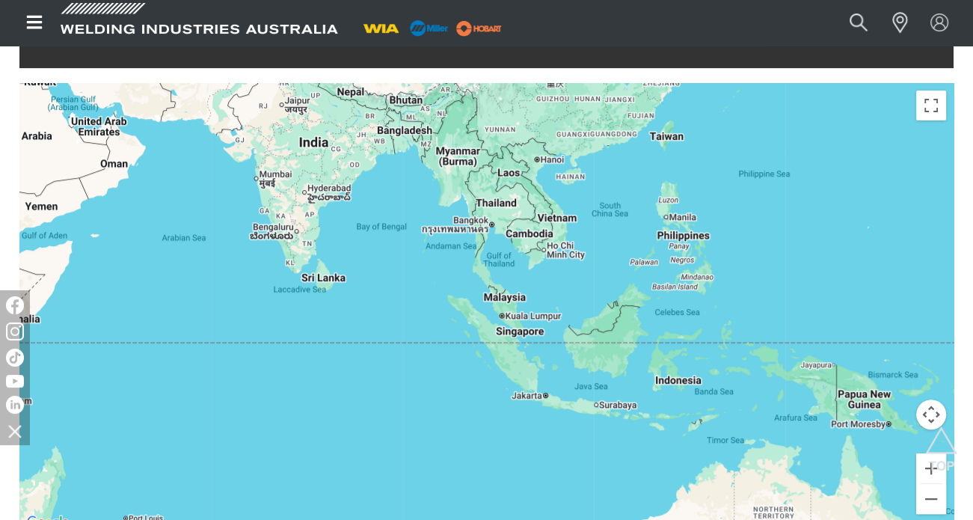
click at [734, 224] on div "To navigate, press the arrow keys." at bounding box center [486, 307] width 934 height 449
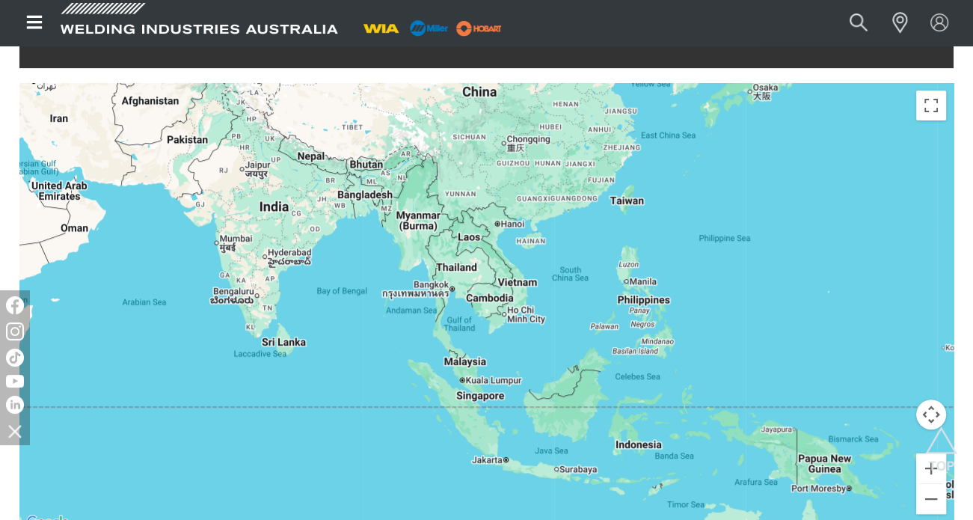
drag, startPoint x: 628, startPoint y: 272, endPoint x: 552, endPoint y: 388, distance: 138.8
click at [552, 388] on div "To navigate, press the arrow keys." at bounding box center [486, 307] width 934 height 449
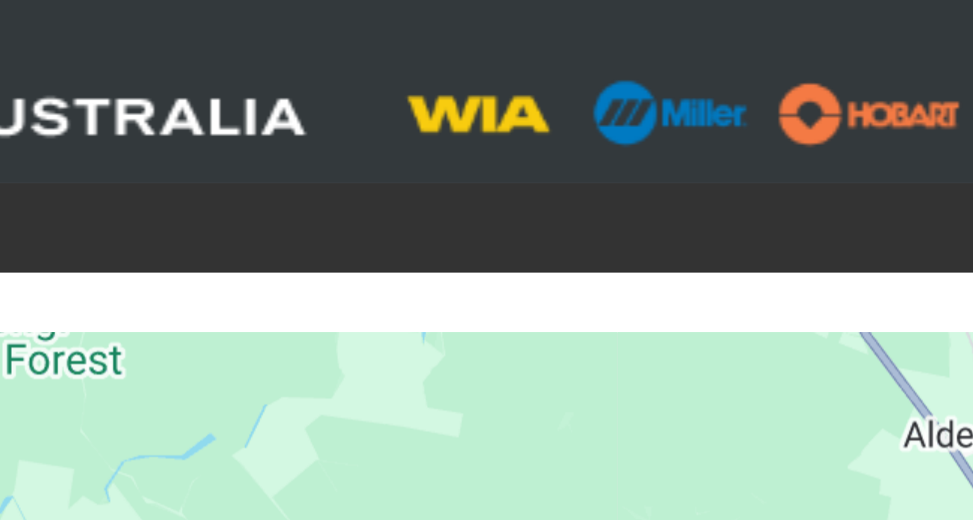
scroll to position [446, 0]
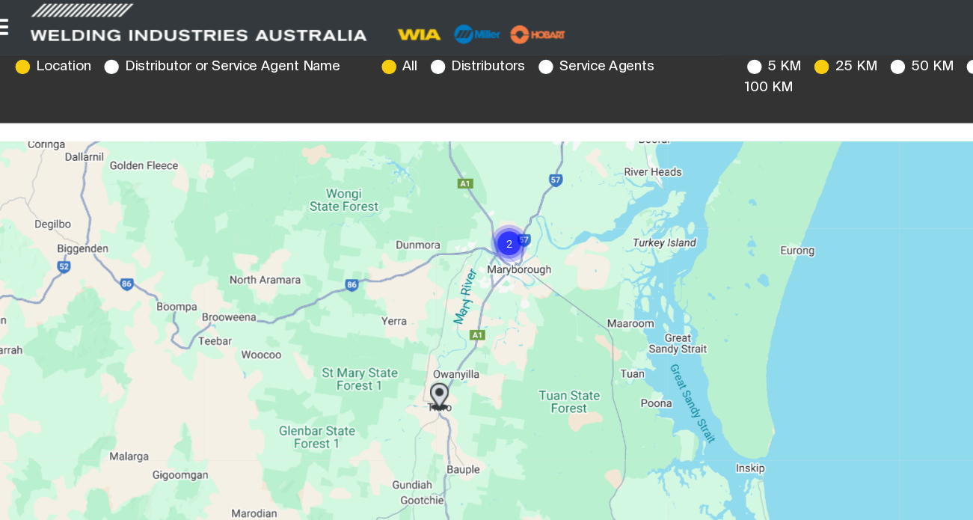
click at [374, 211] on div "To navigate, press the arrow keys." at bounding box center [486, 341] width 934 height 449
